Goal: Navigation & Orientation: Find specific page/section

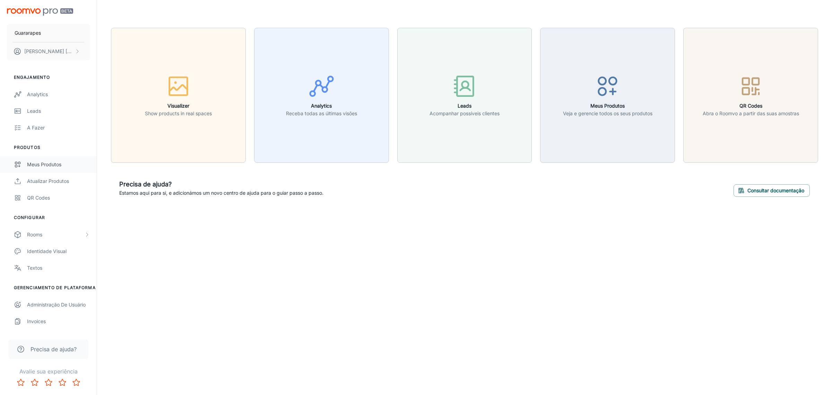
click at [59, 163] on div "Meus Produtos" at bounding box center [58, 165] width 63 height 8
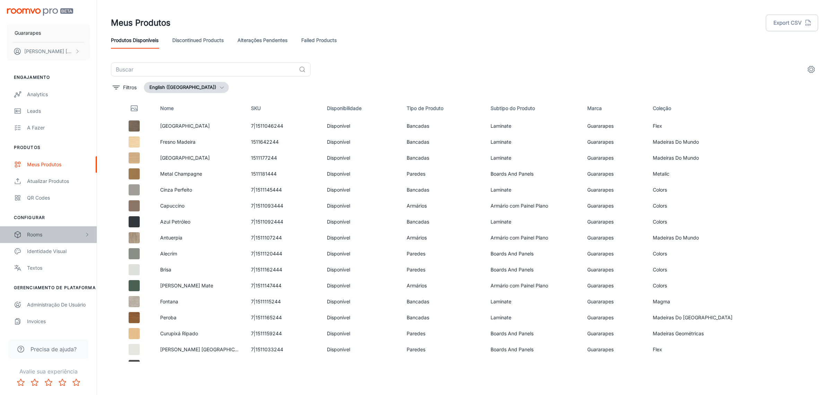
click at [65, 233] on div "Rooms" at bounding box center [55, 235] width 57 height 8
click at [70, 248] on div "My Rooms" at bounding box center [58, 251] width 63 height 8
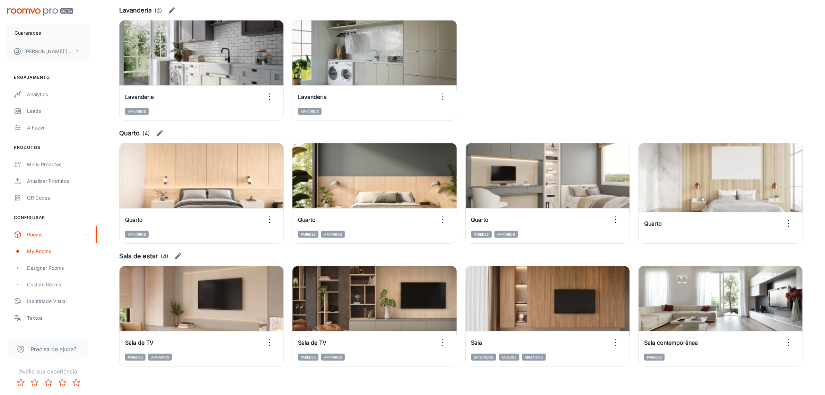
scroll to position [555, 0]
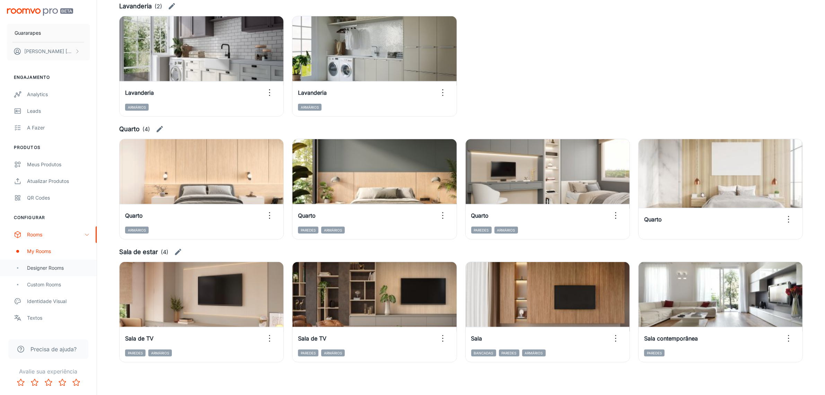
click at [78, 270] on div "Designer Rooms" at bounding box center [58, 268] width 63 height 8
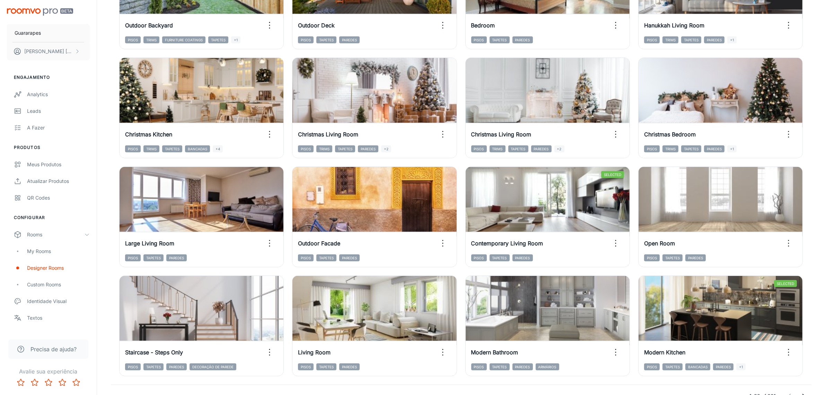
scroll to position [637, 0]
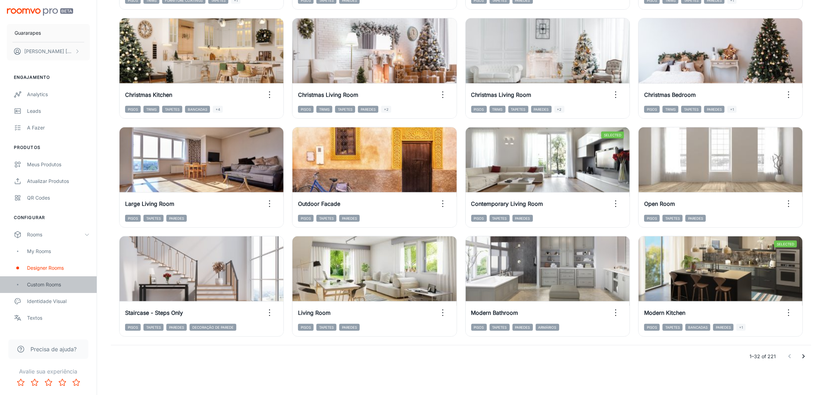
click at [56, 285] on div "Custom Rooms" at bounding box center [58, 284] width 63 height 8
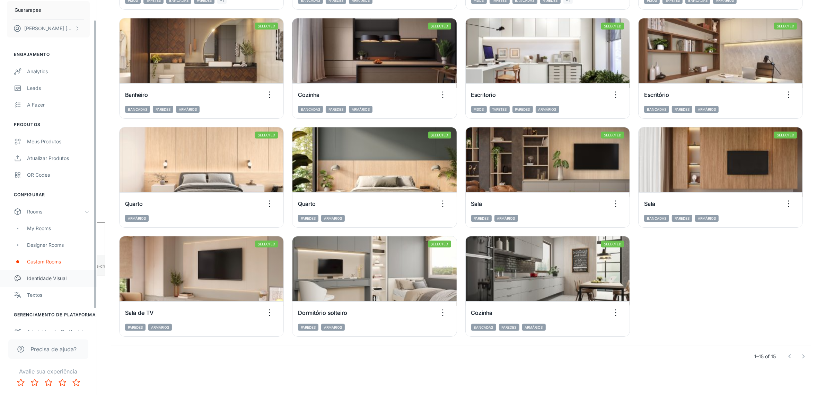
scroll to position [43, 0]
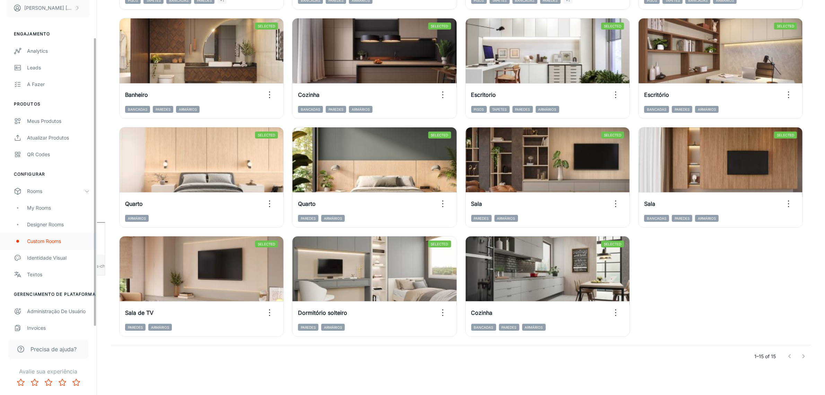
click at [59, 244] on div "Custom Rooms" at bounding box center [58, 241] width 63 height 8
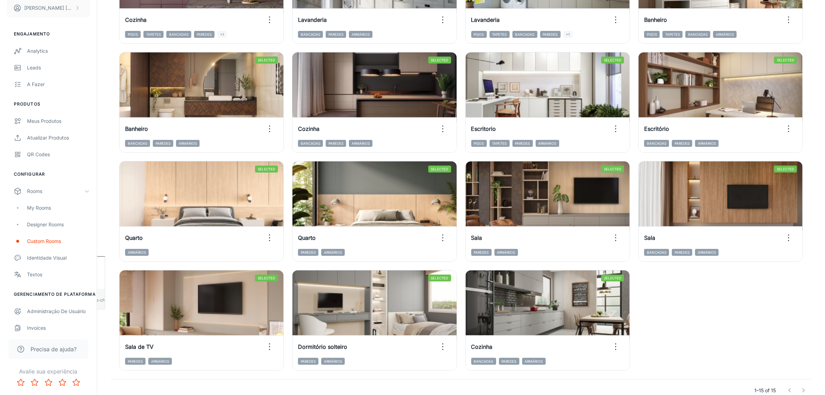
scroll to position [0, 0]
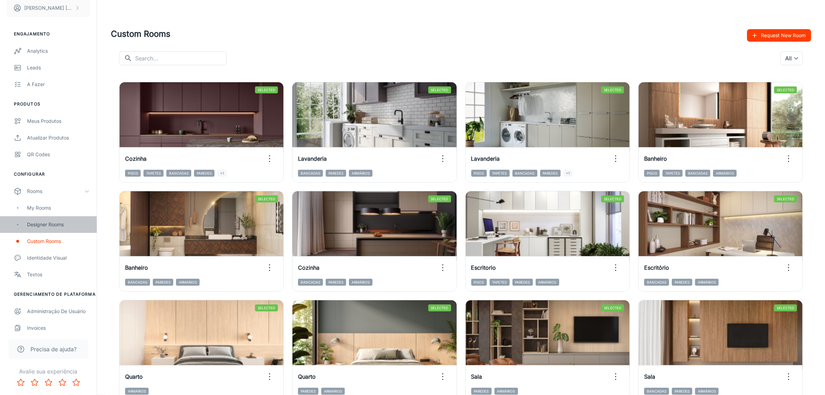
click at [49, 227] on div "Designer Rooms" at bounding box center [58, 224] width 63 height 8
